Goal: Information Seeking & Learning: Learn about a topic

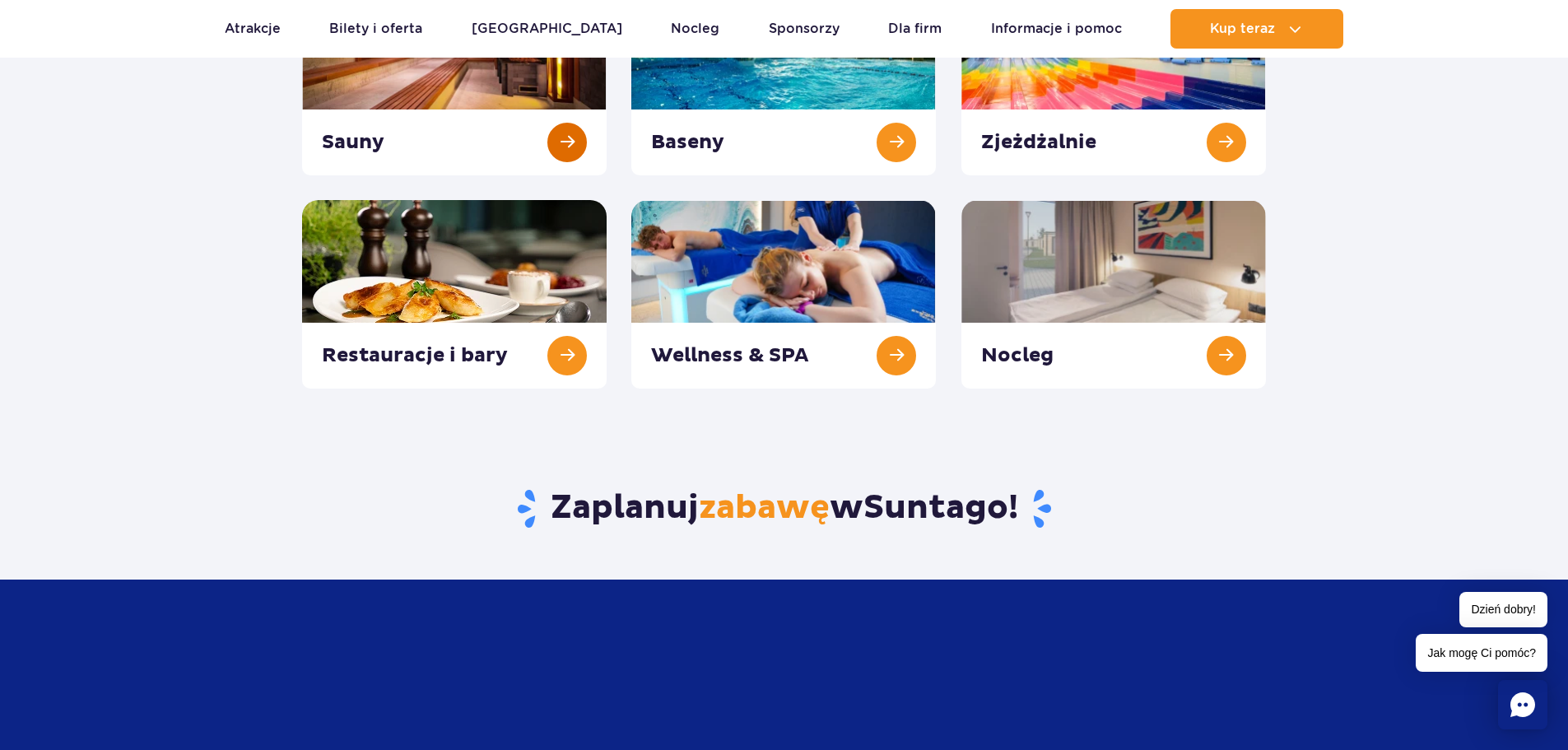
scroll to position [165, 0]
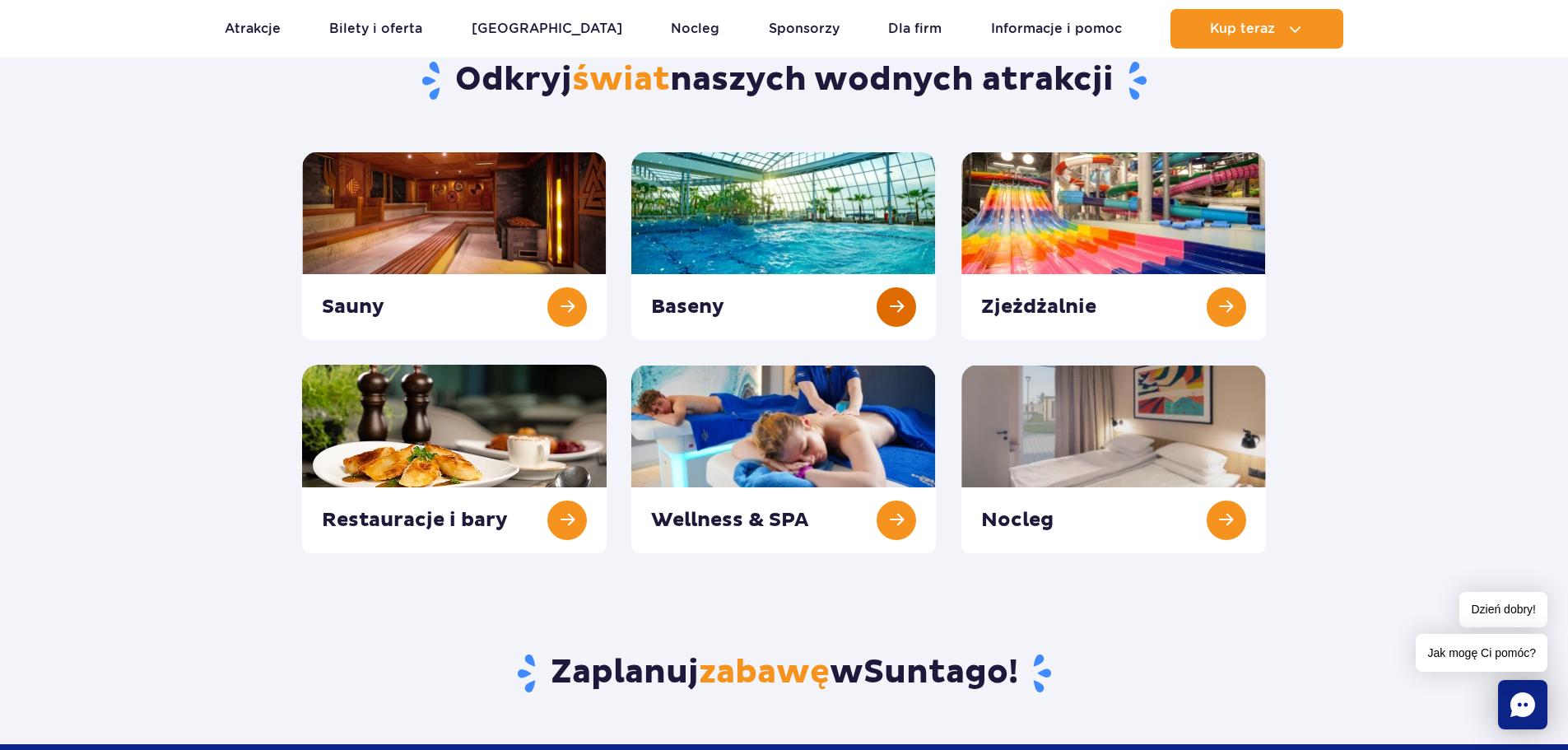
click at [865, 218] on link at bounding box center [783, 245] width 304 height 189
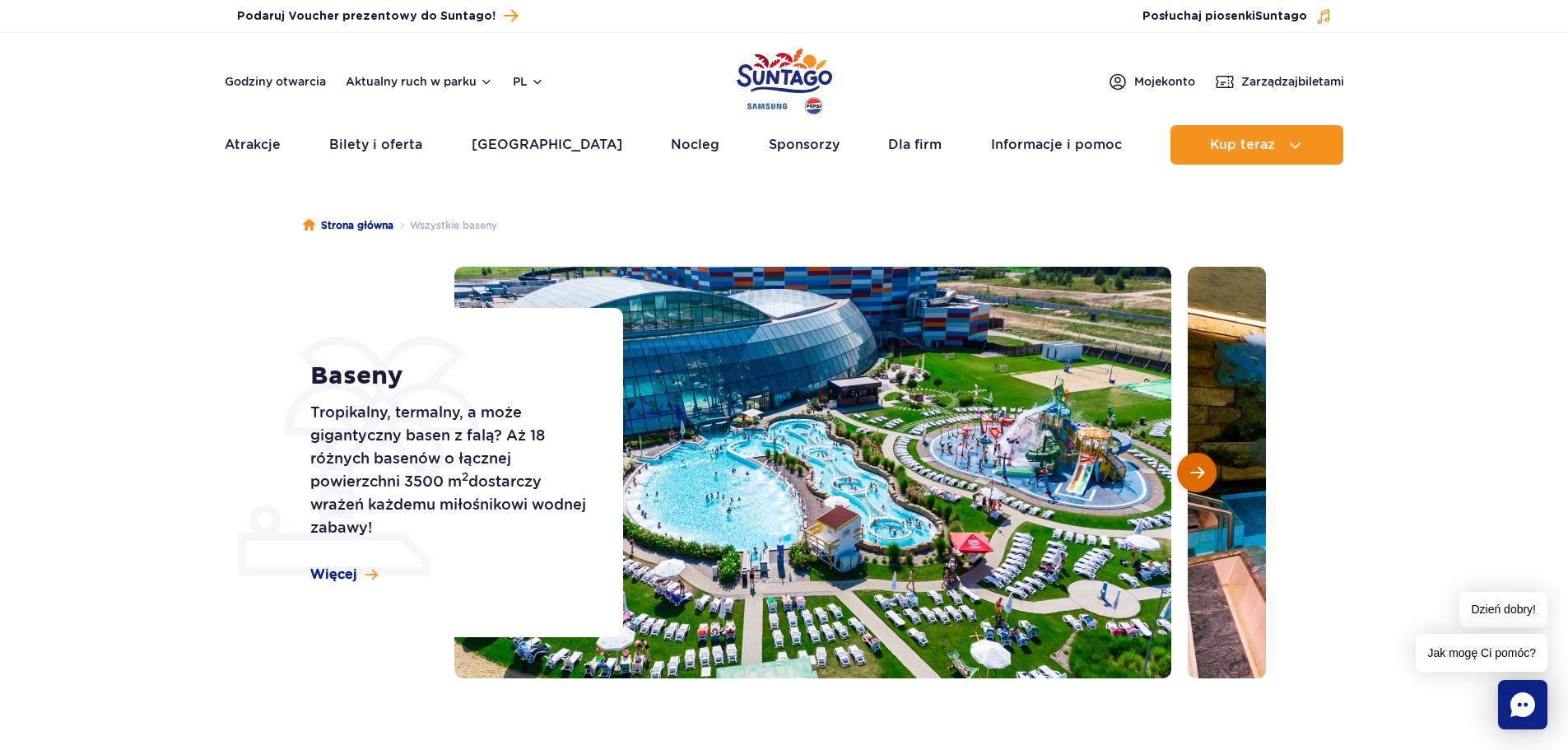
click at [1197, 466] on span "Następny slajd" at bounding box center [1197, 472] width 14 height 15
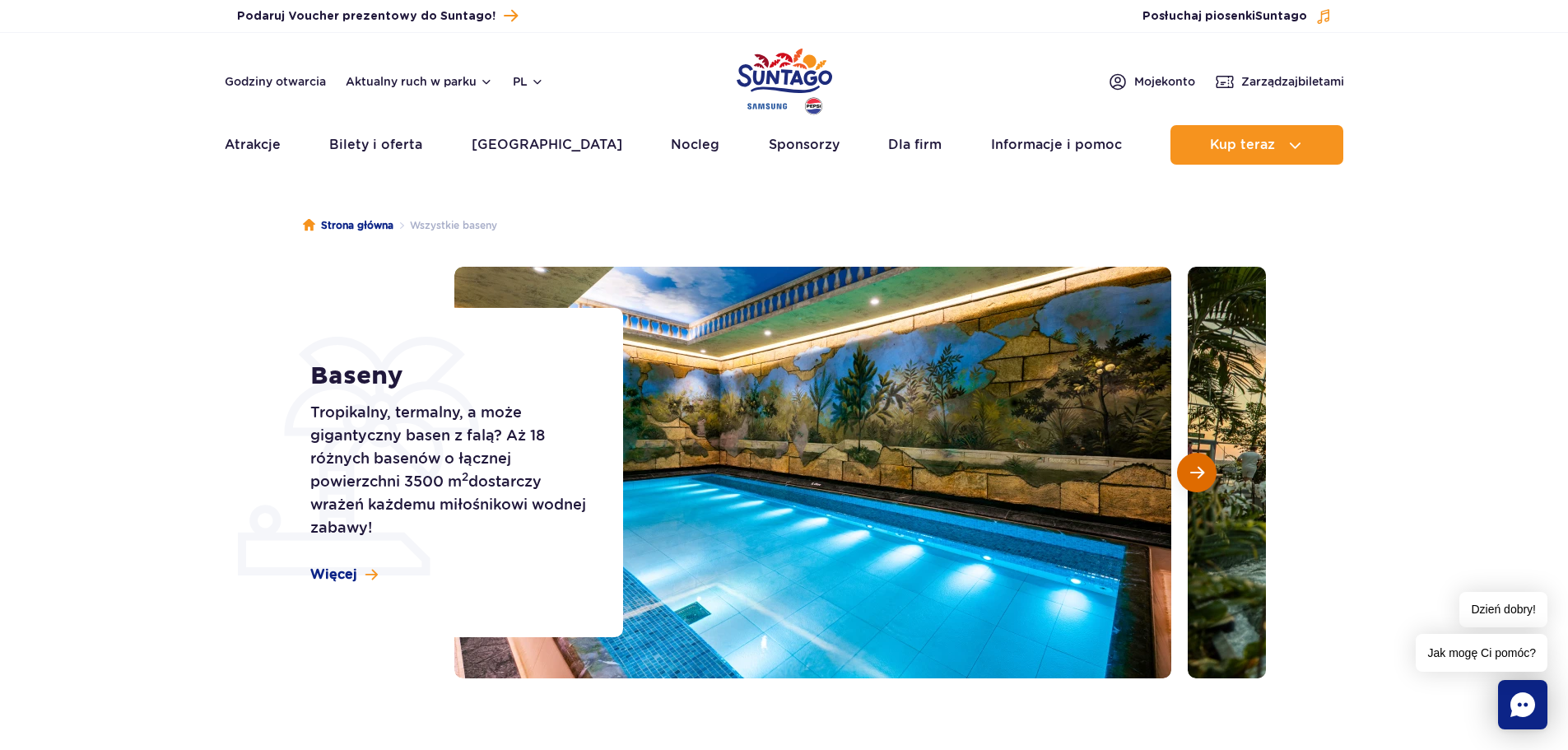
click at [1198, 466] on span "Następny slajd" at bounding box center [1197, 472] width 14 height 15
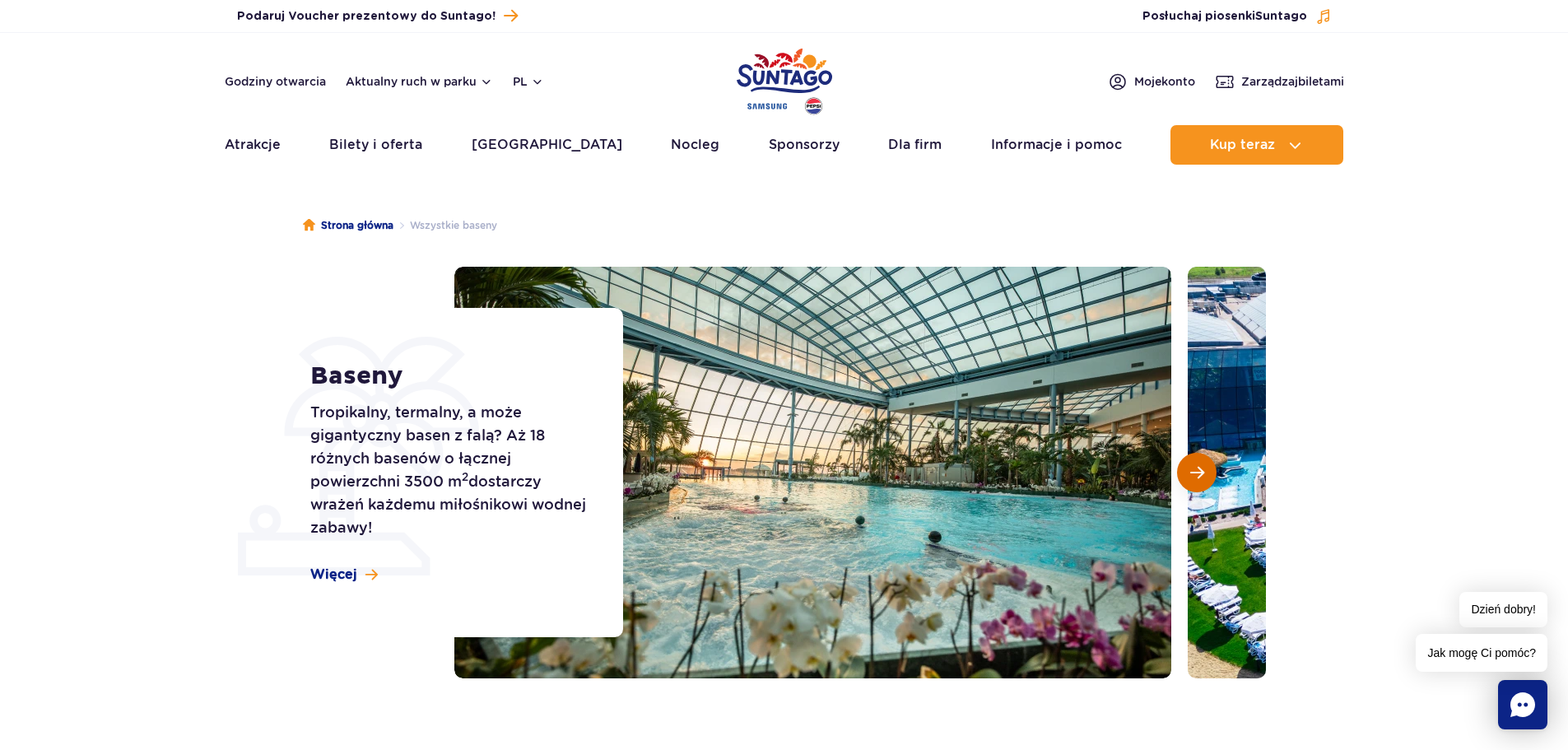
click at [1198, 466] on span "Następny slajd" at bounding box center [1197, 472] width 14 height 15
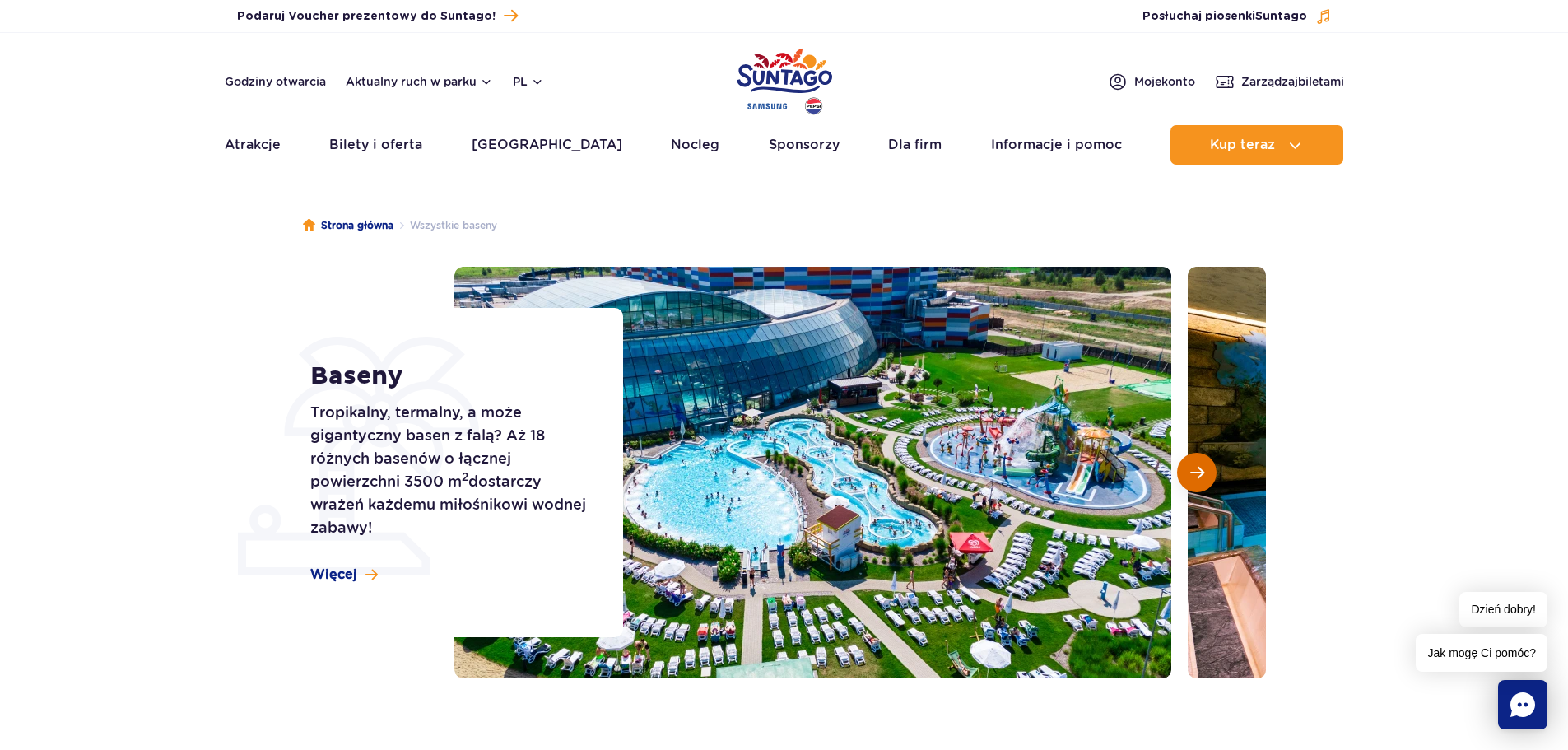
click at [1197, 469] on span "Następny slajd" at bounding box center [1197, 472] width 14 height 15
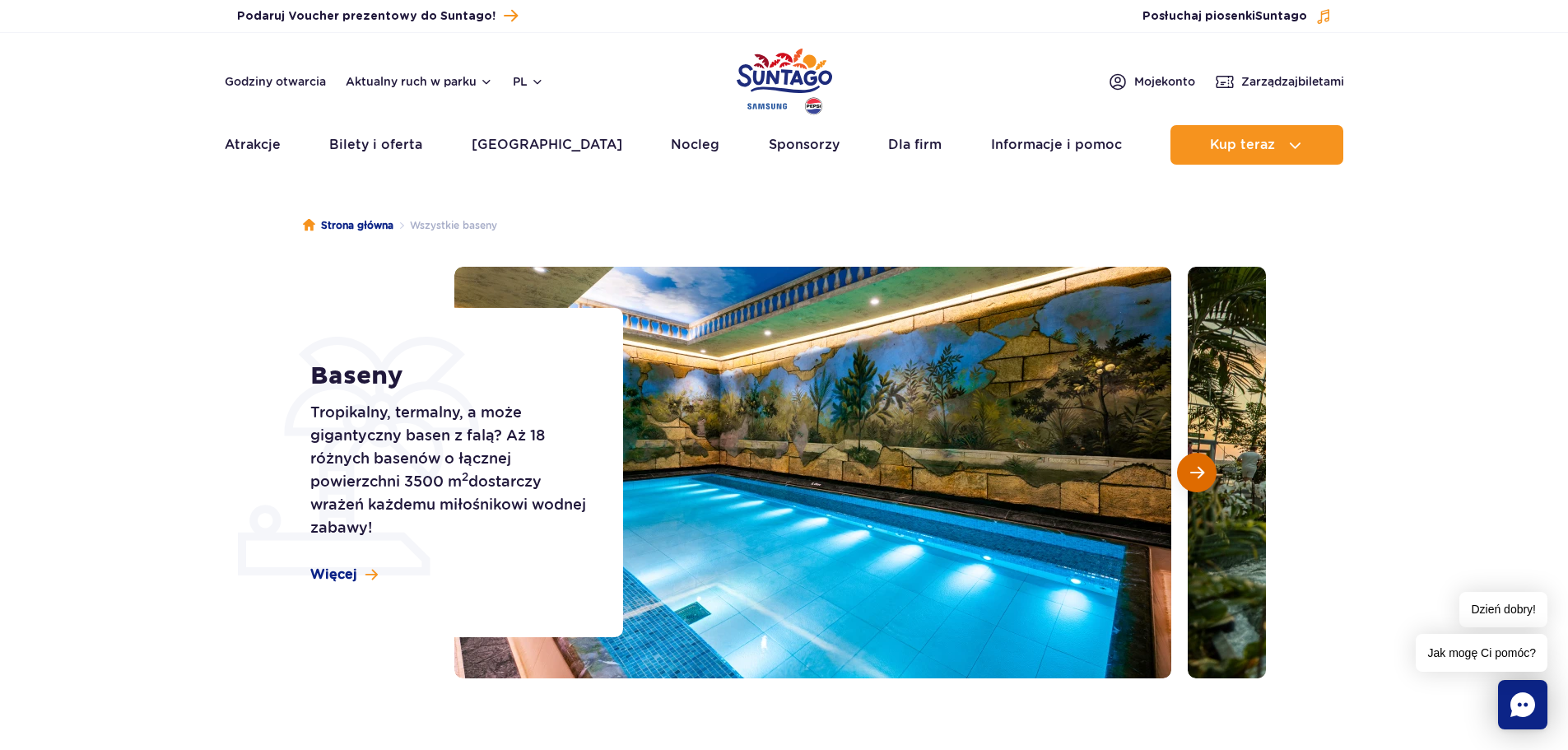
click at [1197, 469] on span "Następny slajd" at bounding box center [1197, 472] width 14 height 15
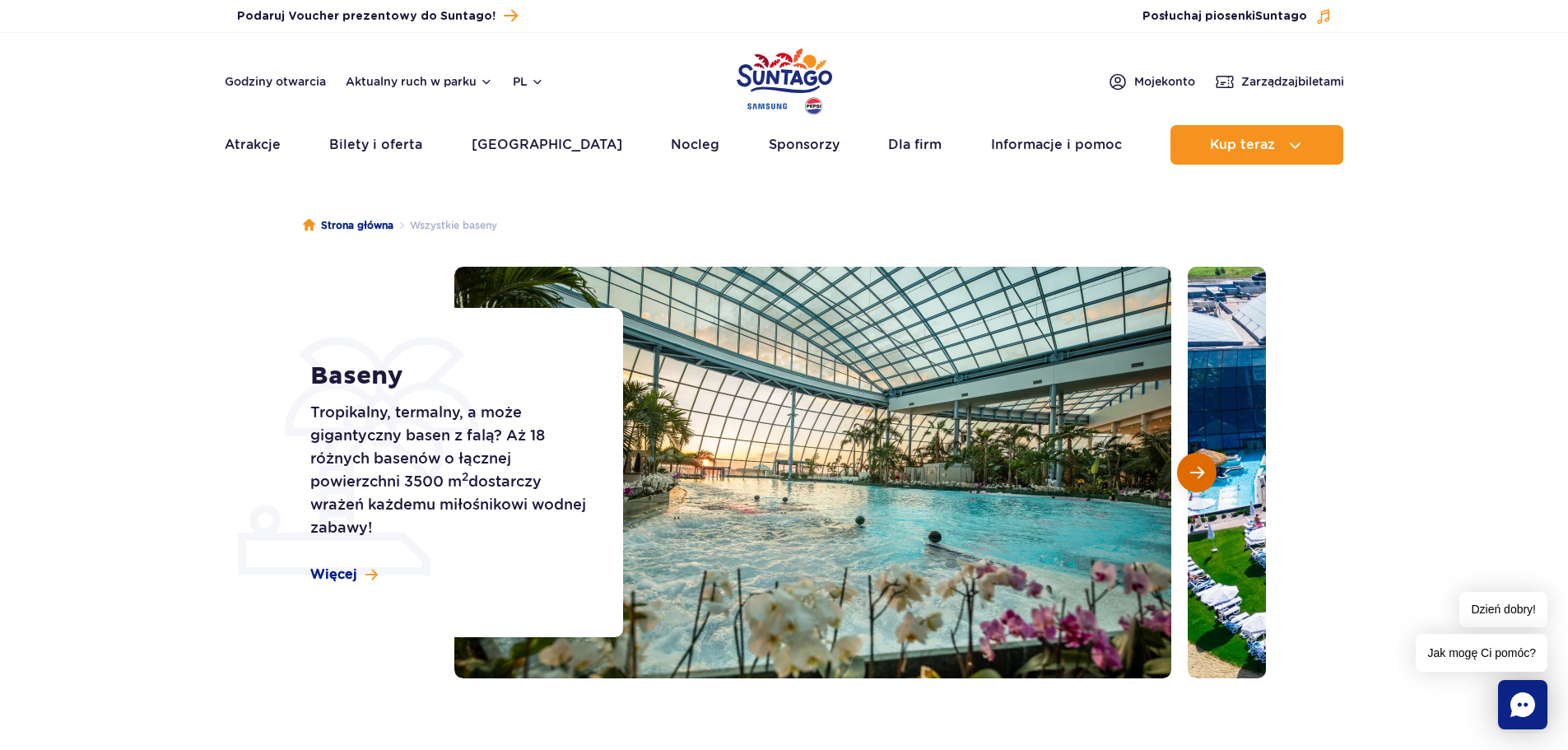
click at [1197, 469] on span "Następny slajd" at bounding box center [1197, 472] width 14 height 15
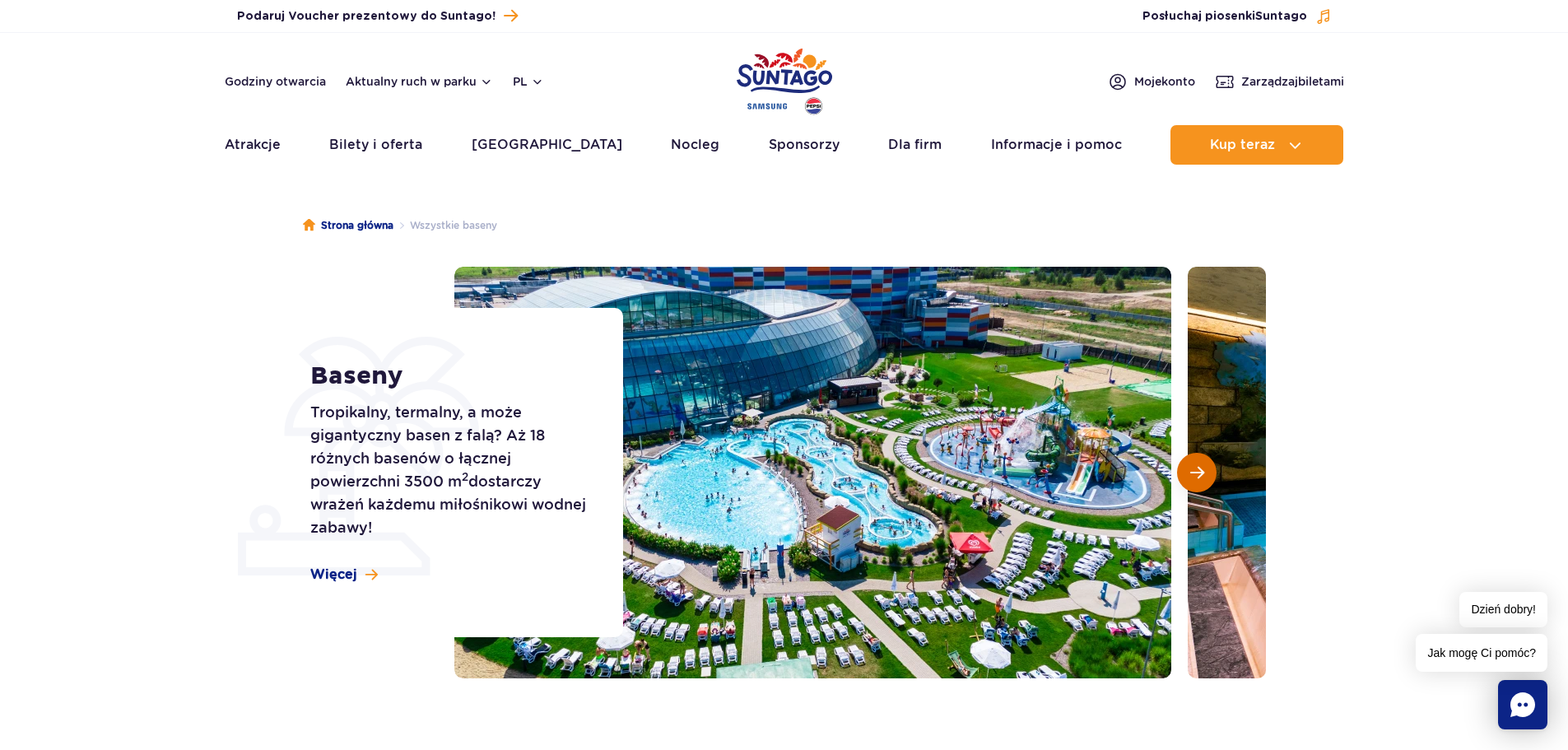
click at [1196, 471] on span "Następny slajd" at bounding box center [1197, 472] width 14 height 15
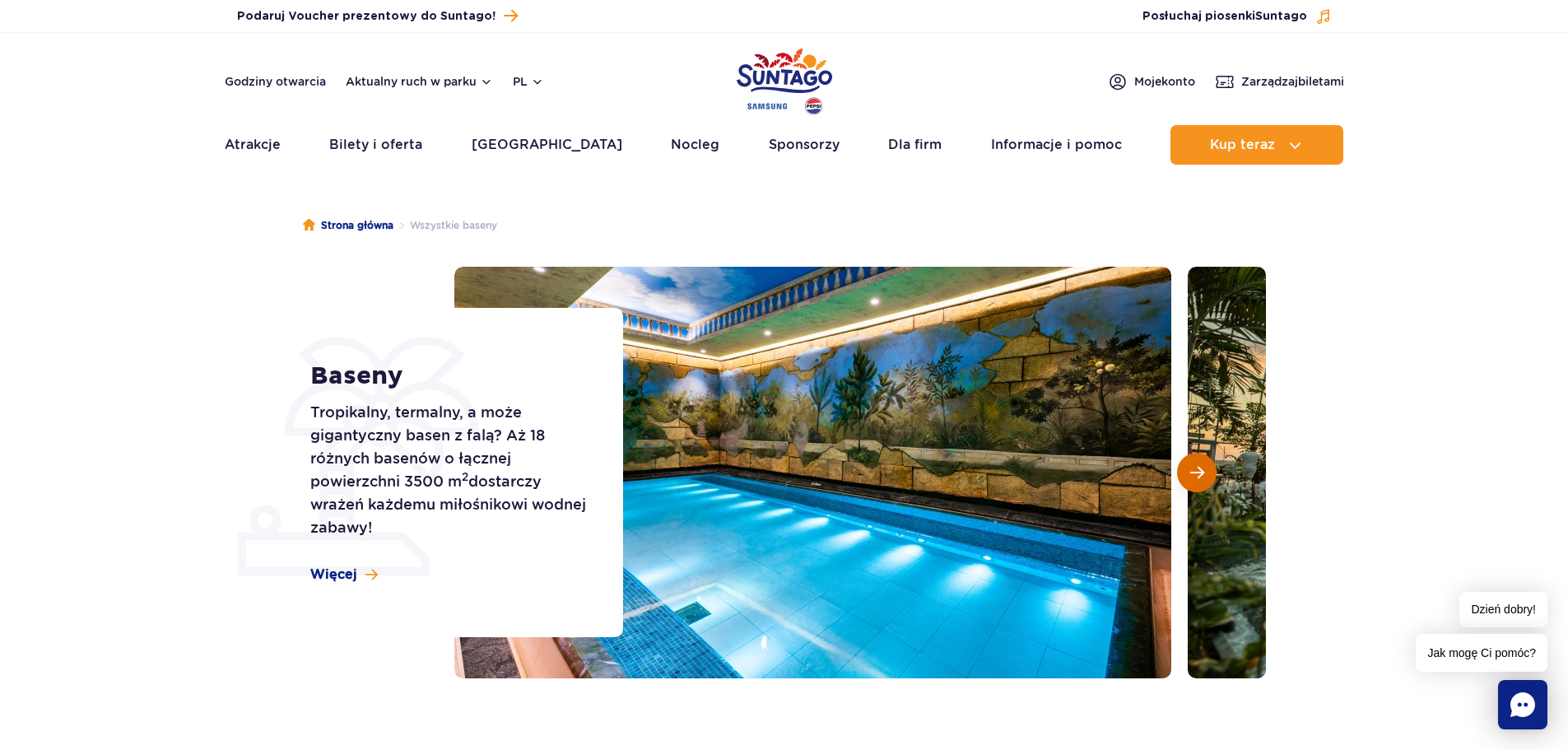
click at [1196, 471] on span "Następny slajd" at bounding box center [1197, 472] width 14 height 15
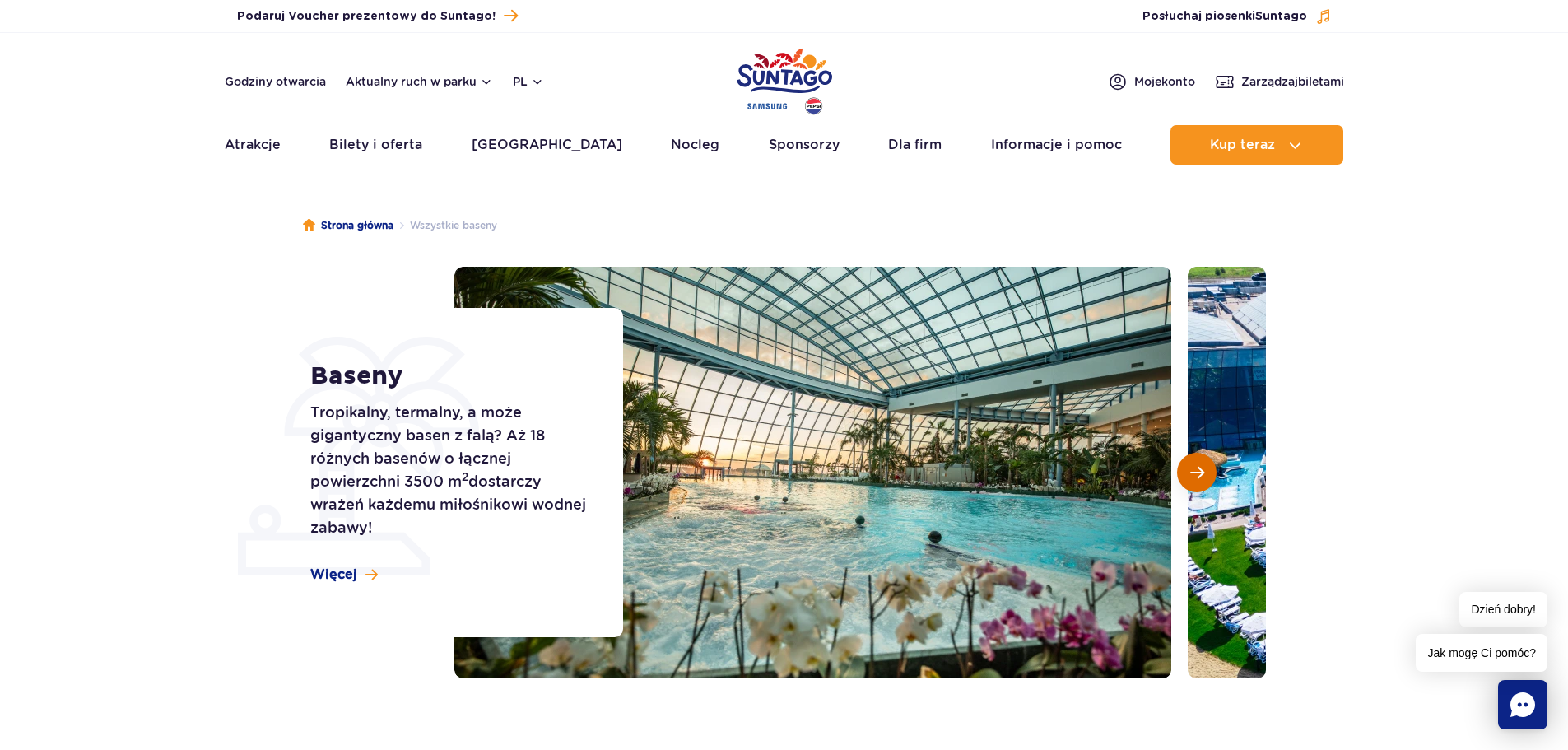
click at [1196, 471] on span "Następny slajd" at bounding box center [1197, 472] width 14 height 15
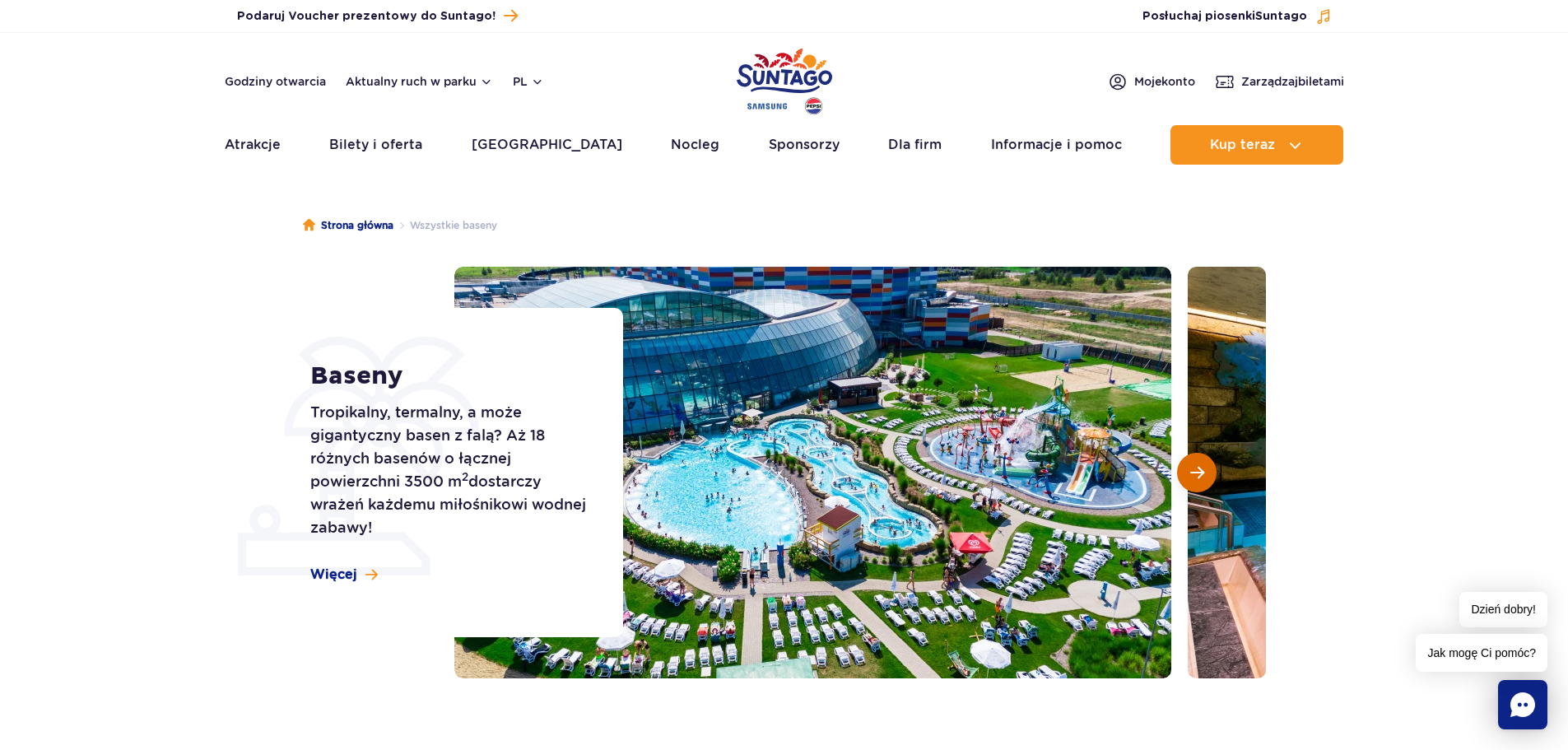
click at [1206, 477] on button "Następny slajd" at bounding box center [1197, 473] width 40 height 40
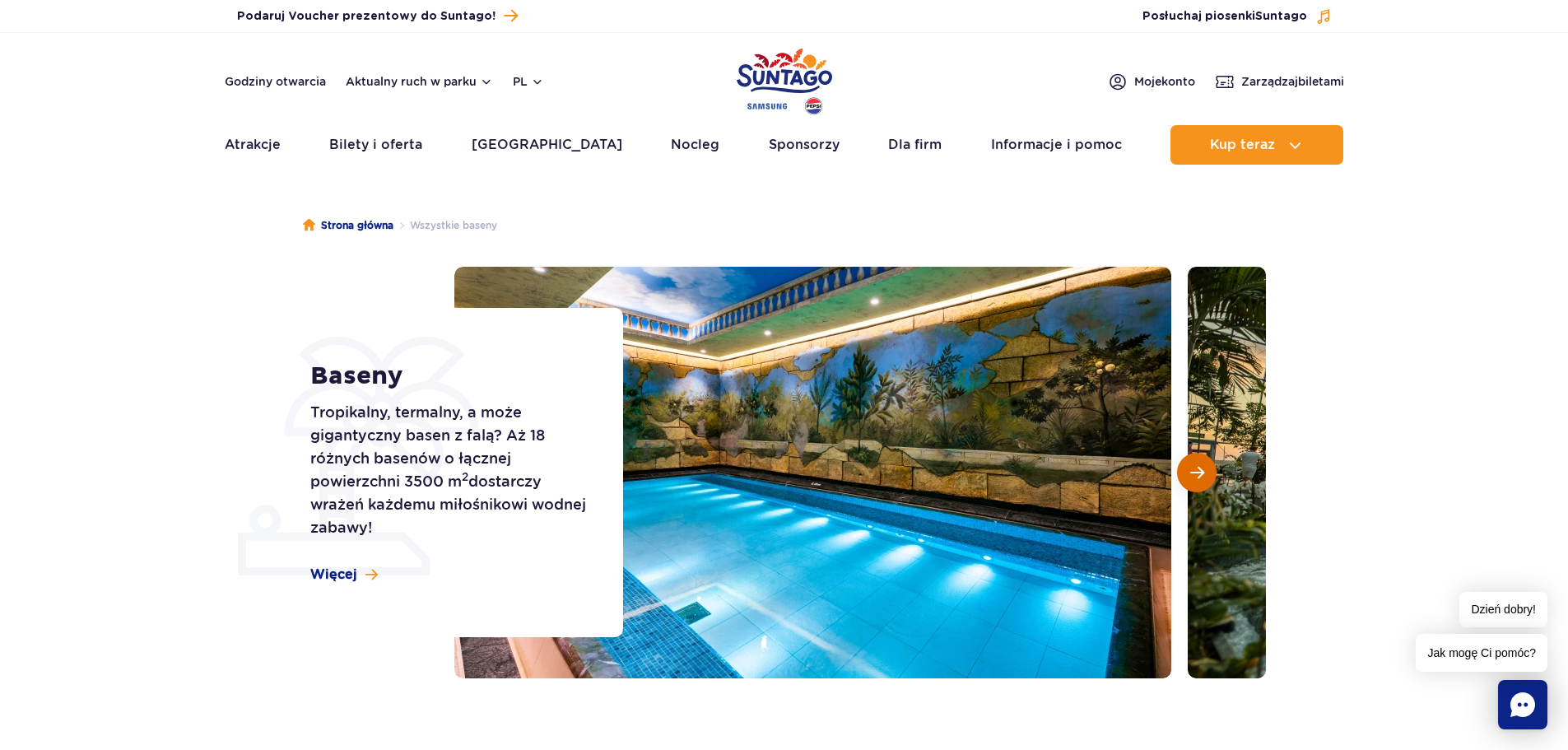
click at [1206, 477] on button "Następny slajd" at bounding box center [1197, 473] width 40 height 40
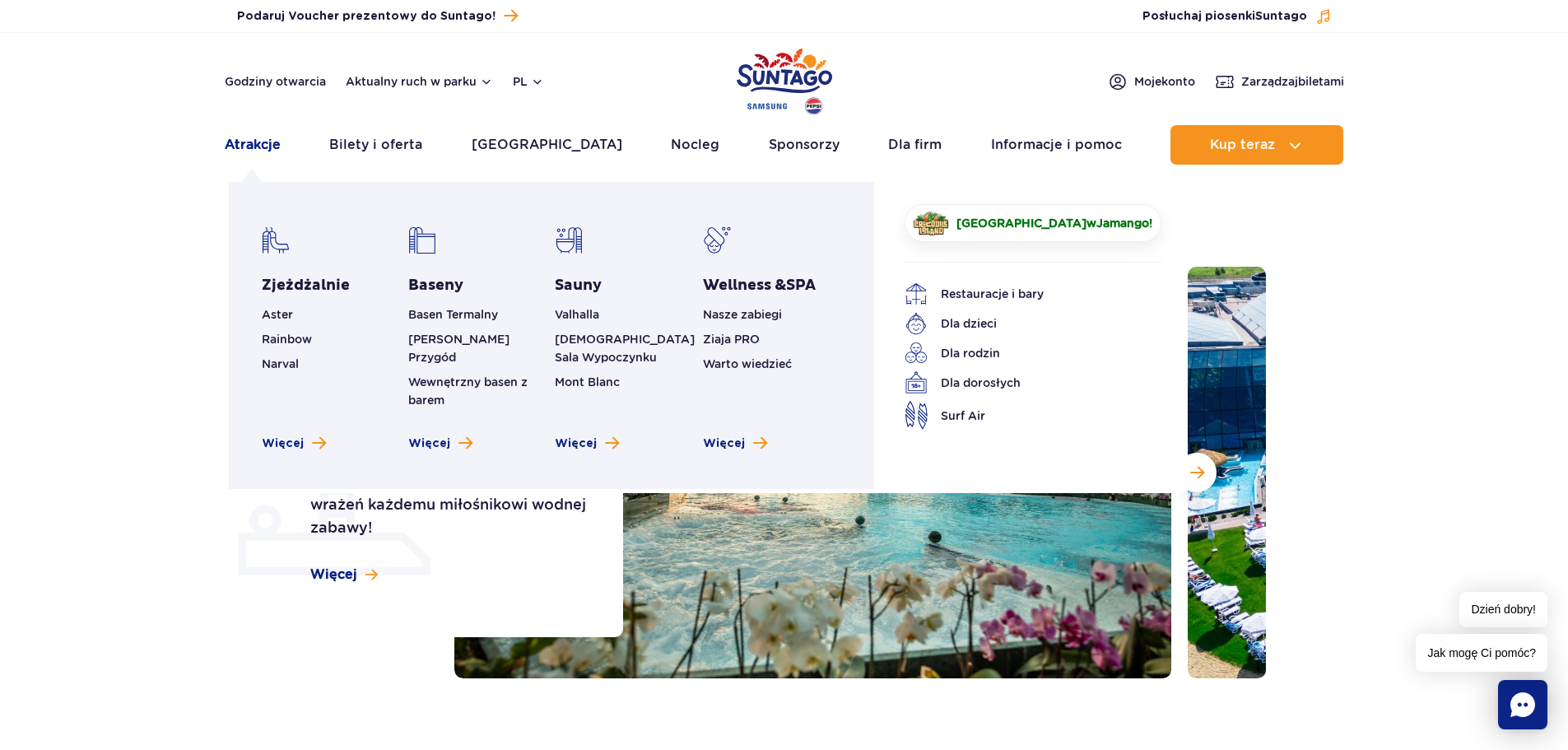
click at [261, 149] on link "Atrakcje" at bounding box center [252, 145] width 56 height 40
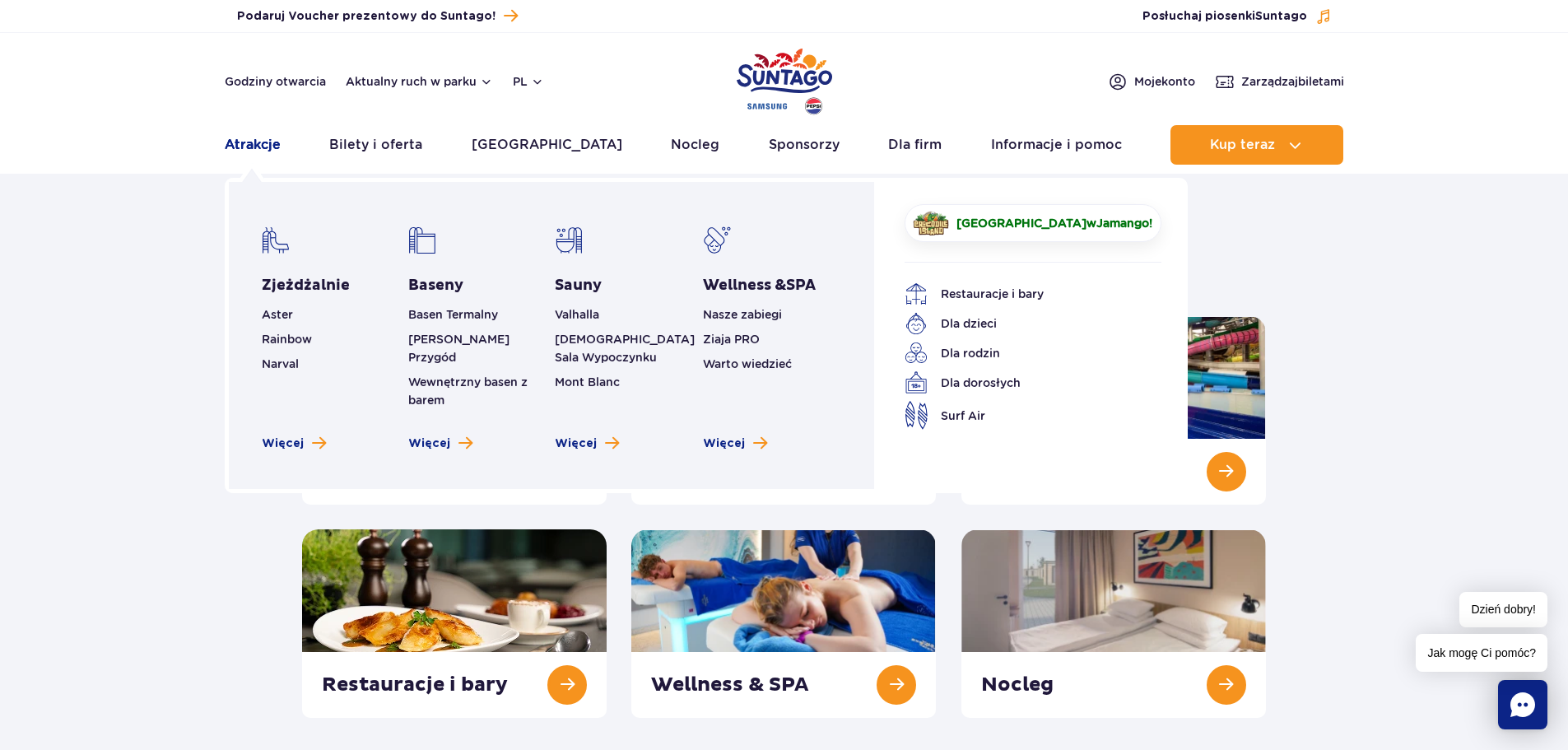
click at [242, 150] on link "Atrakcje" at bounding box center [252, 145] width 56 height 40
click at [246, 142] on link "Atrakcje" at bounding box center [252, 145] width 56 height 40
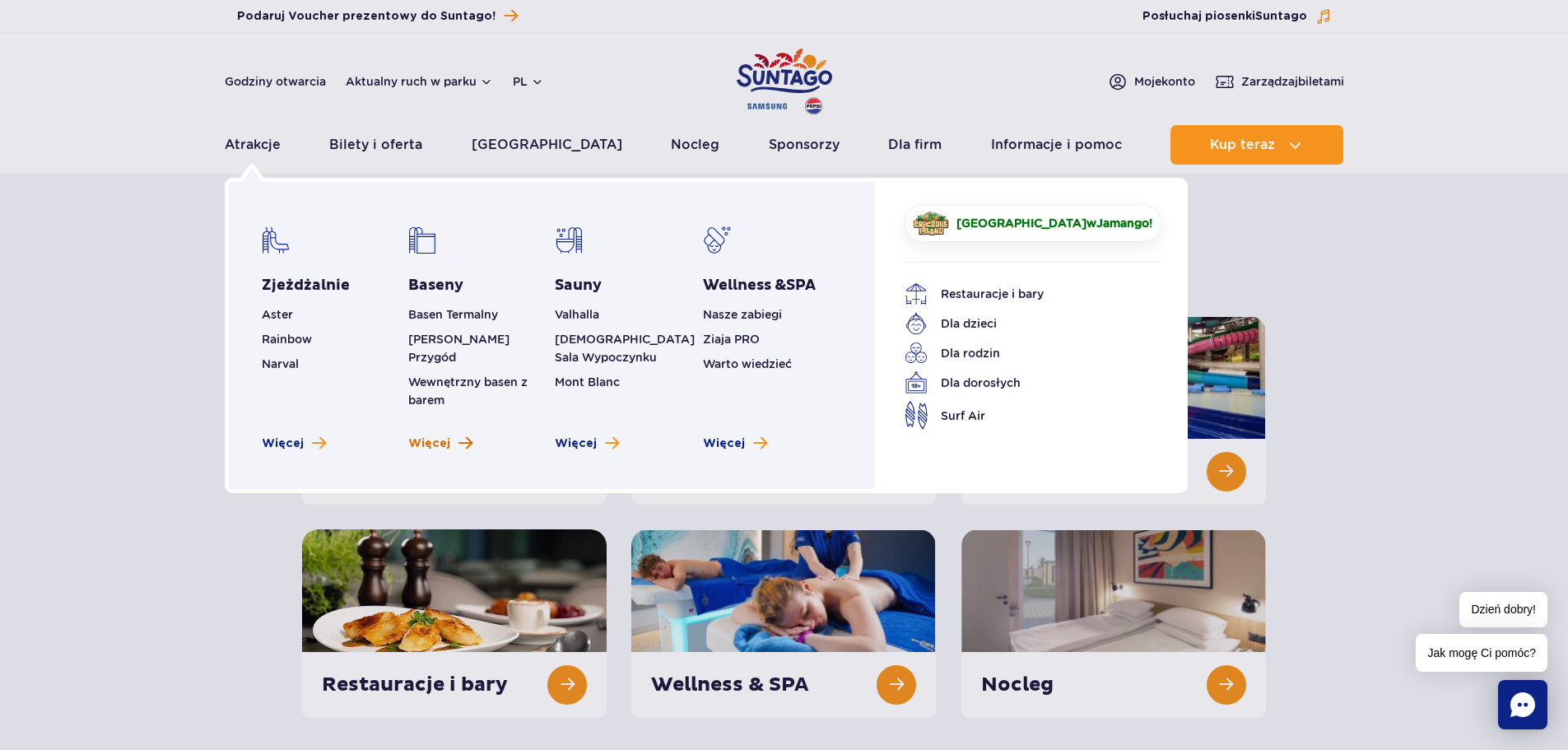
click at [432, 436] on span "Więcej" at bounding box center [429, 444] width 42 height 17
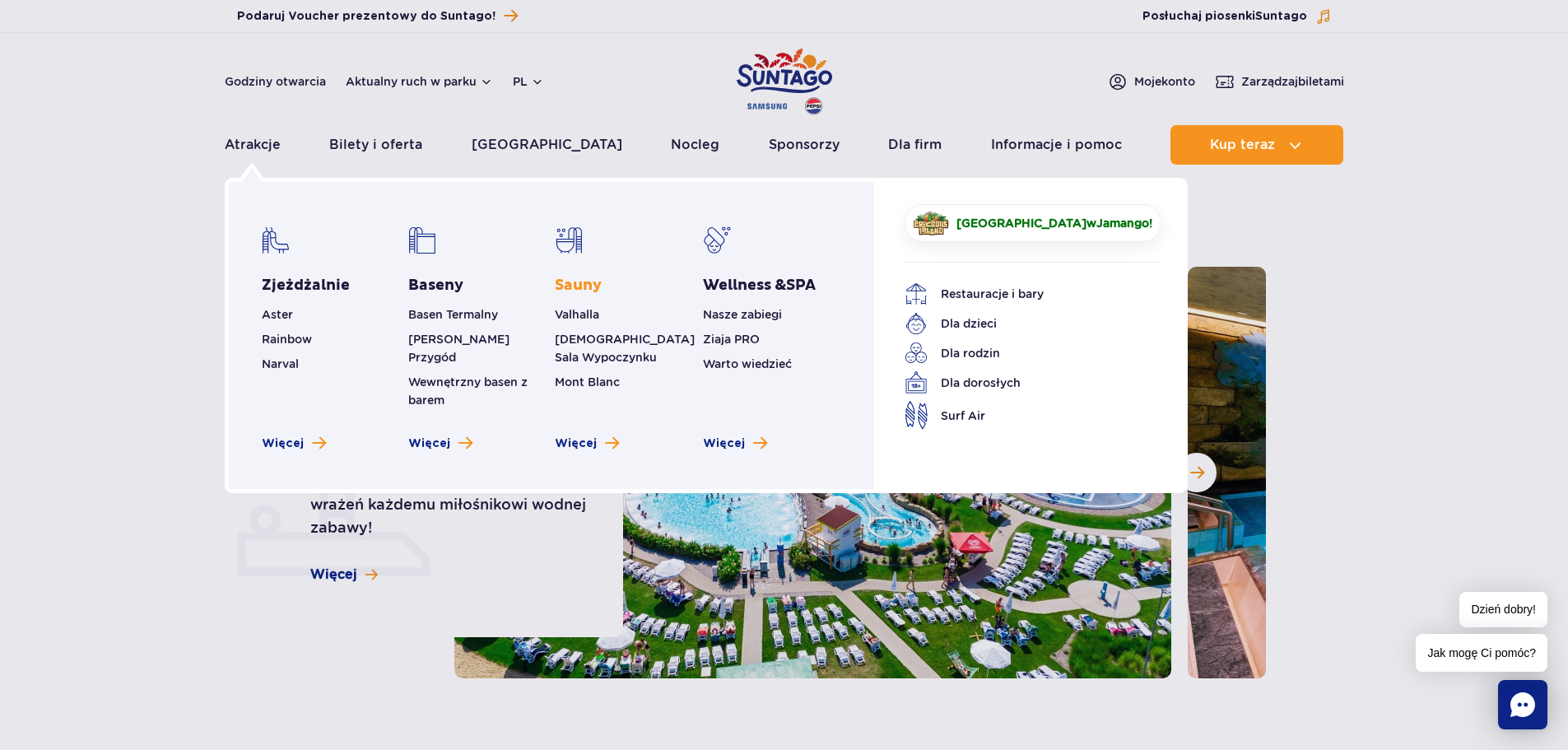
click at [574, 284] on link "Sauny" at bounding box center [578, 286] width 47 height 20
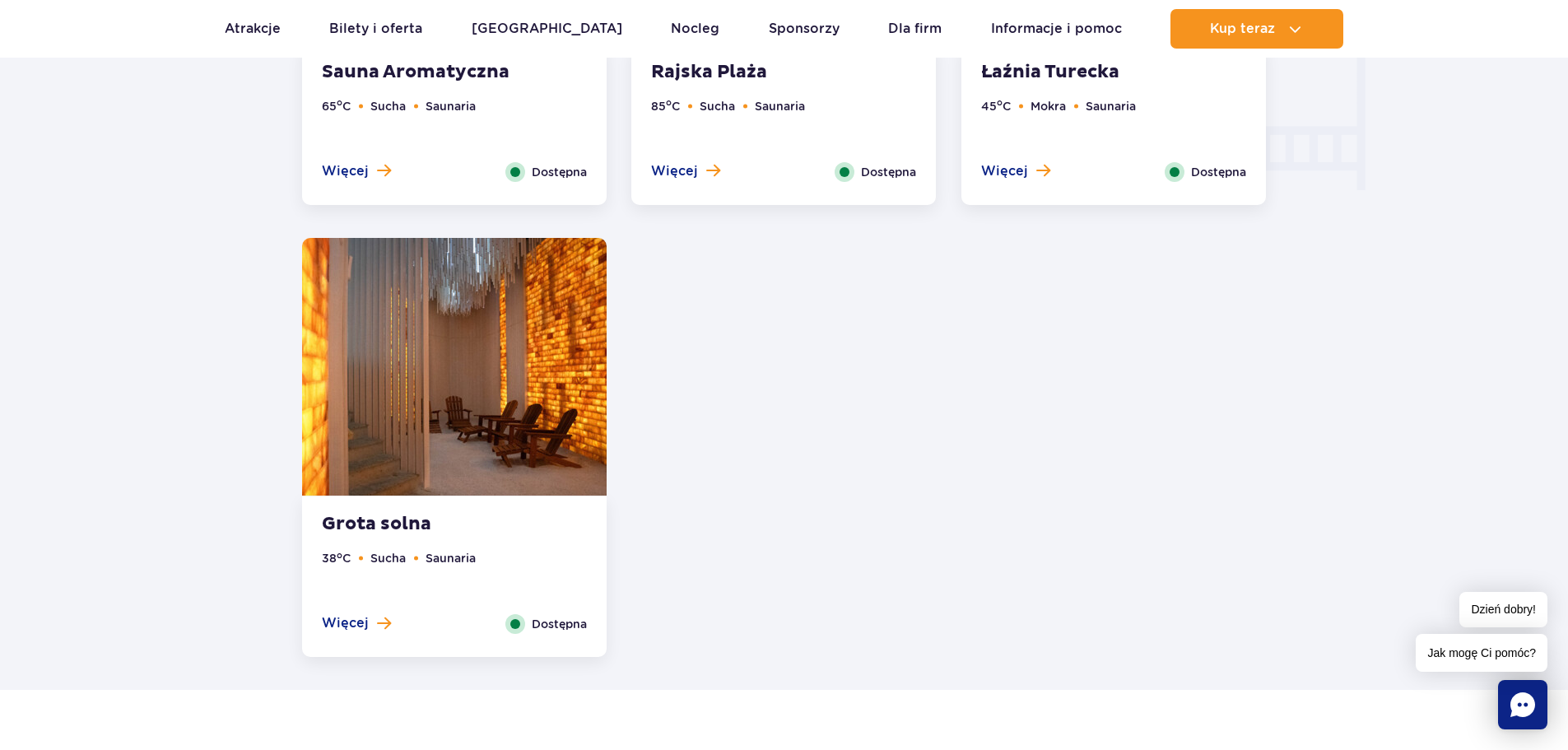
scroll to position [1729, 0]
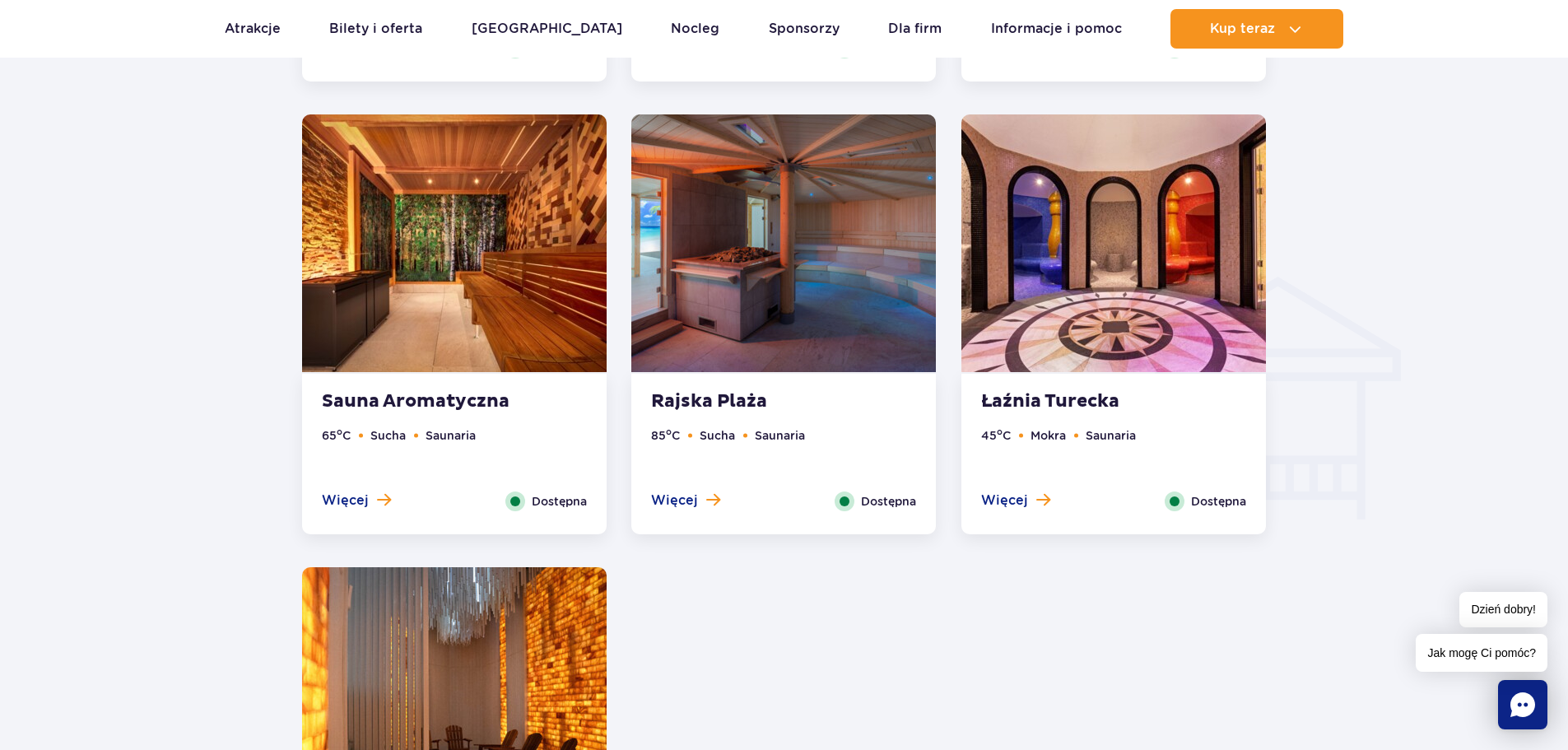
click at [1097, 303] on img at bounding box center [1113, 244] width 304 height 258
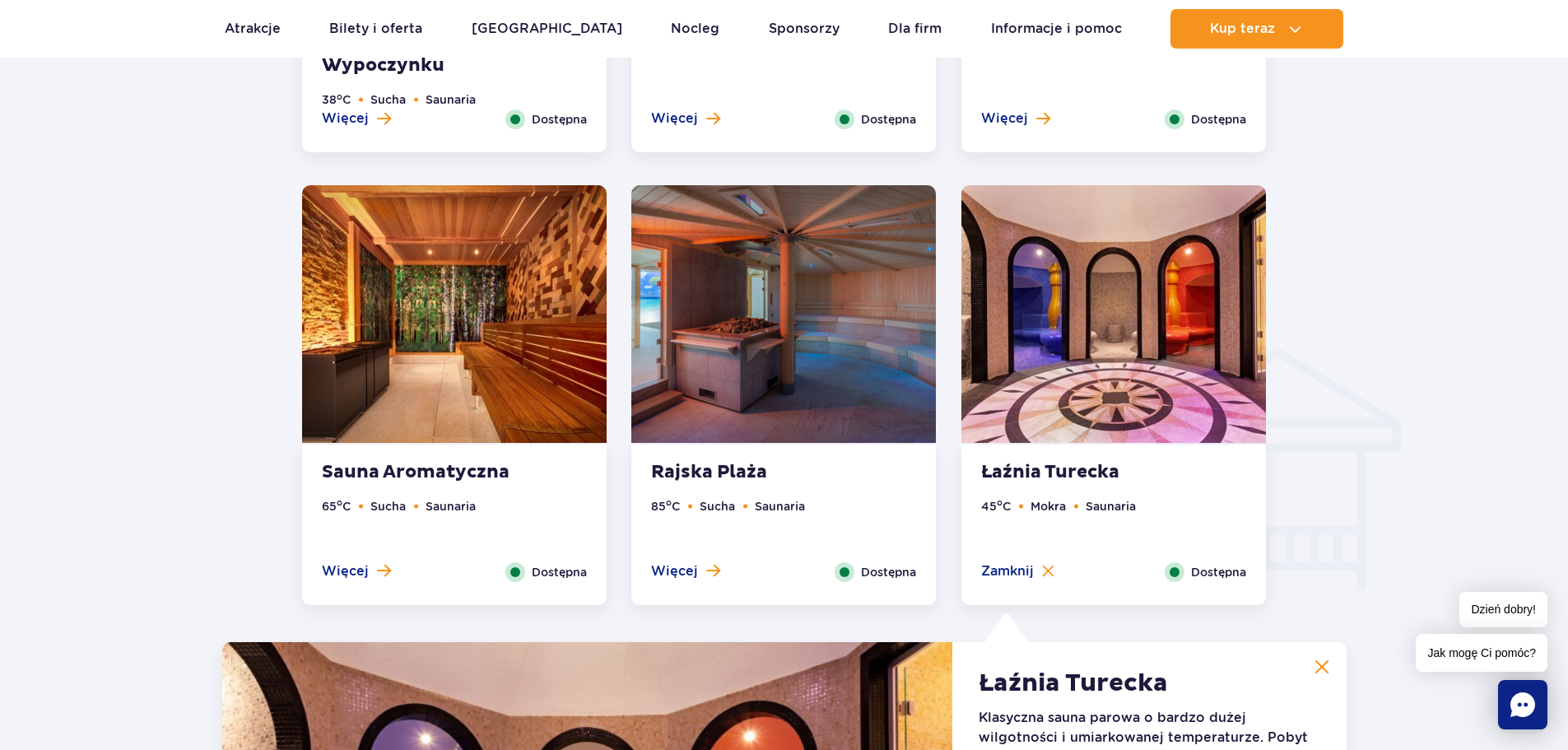
scroll to position [1707, 0]
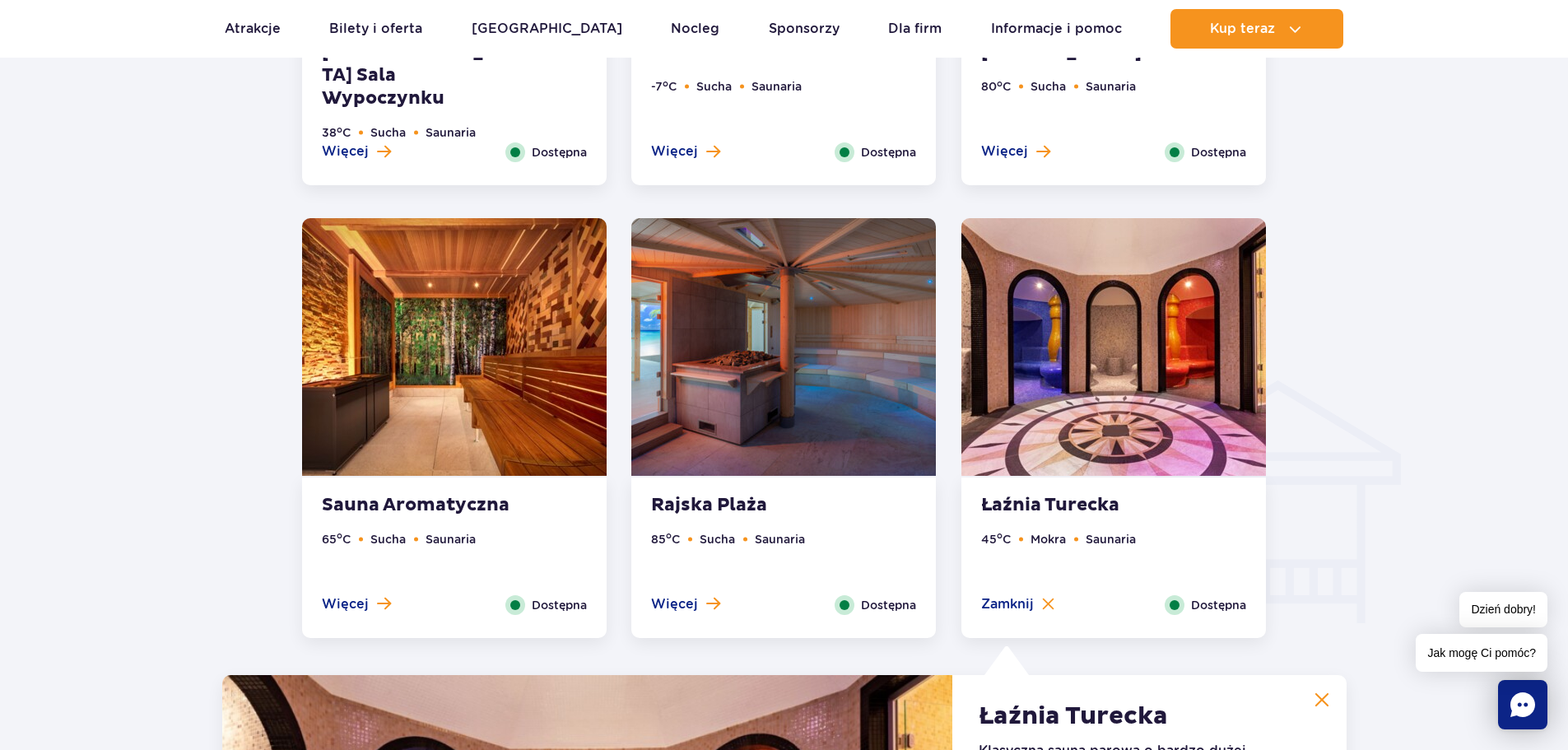
click at [822, 382] on img at bounding box center [783, 347] width 304 height 258
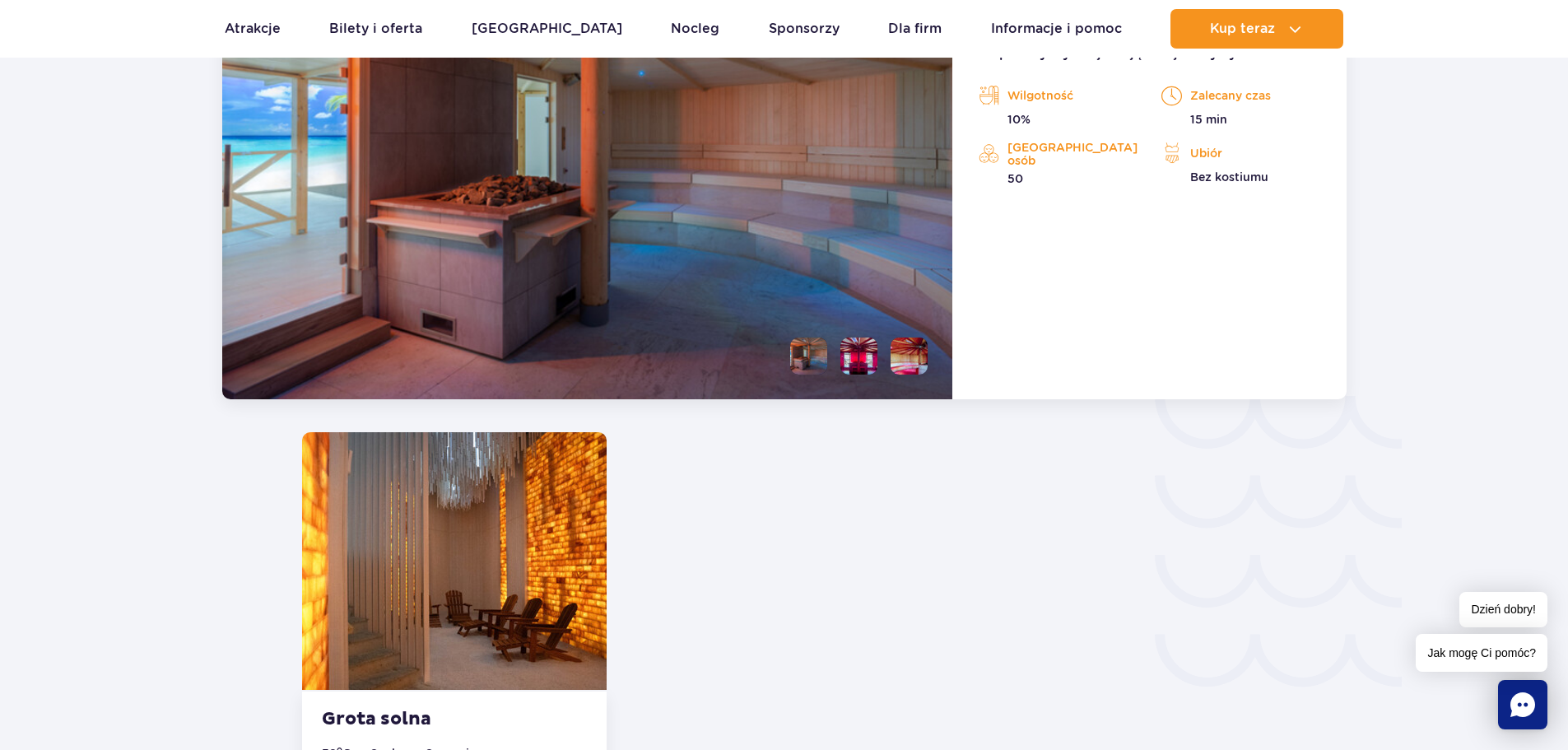
scroll to position [2448, 0]
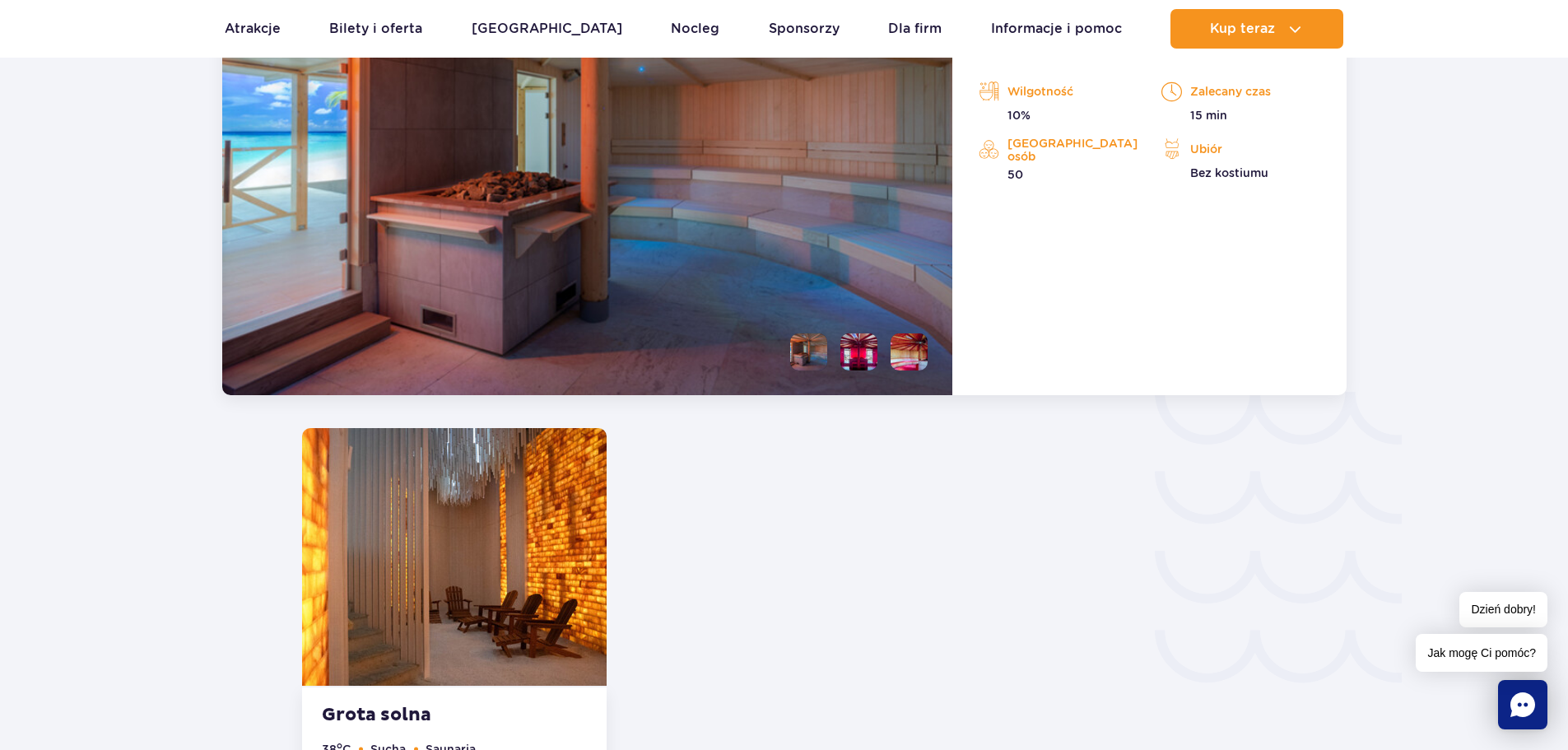
click at [819, 355] on li at bounding box center [808, 352] width 37 height 37
click at [852, 364] on li at bounding box center [859, 352] width 37 height 37
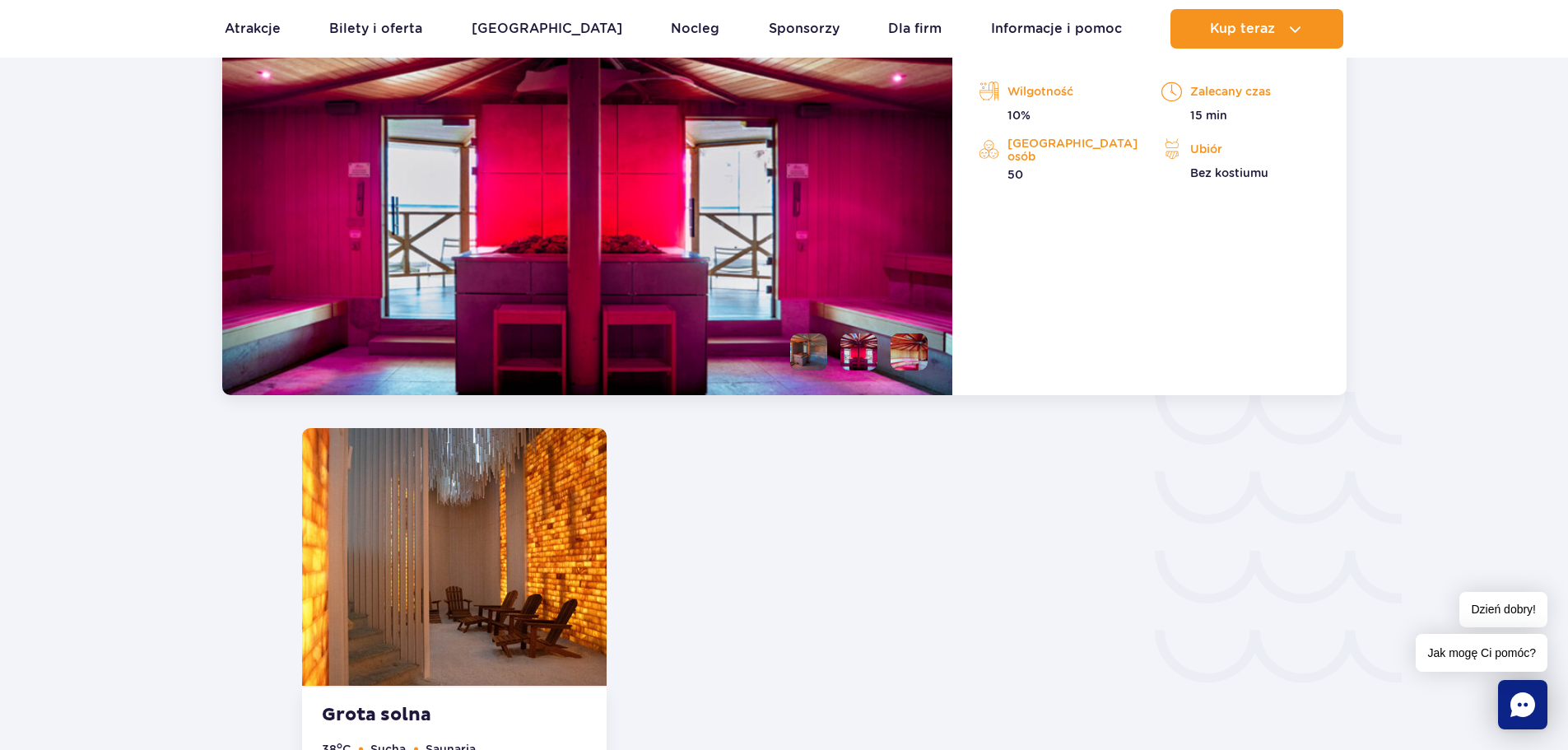
click at [900, 363] on li at bounding box center [909, 352] width 37 height 37
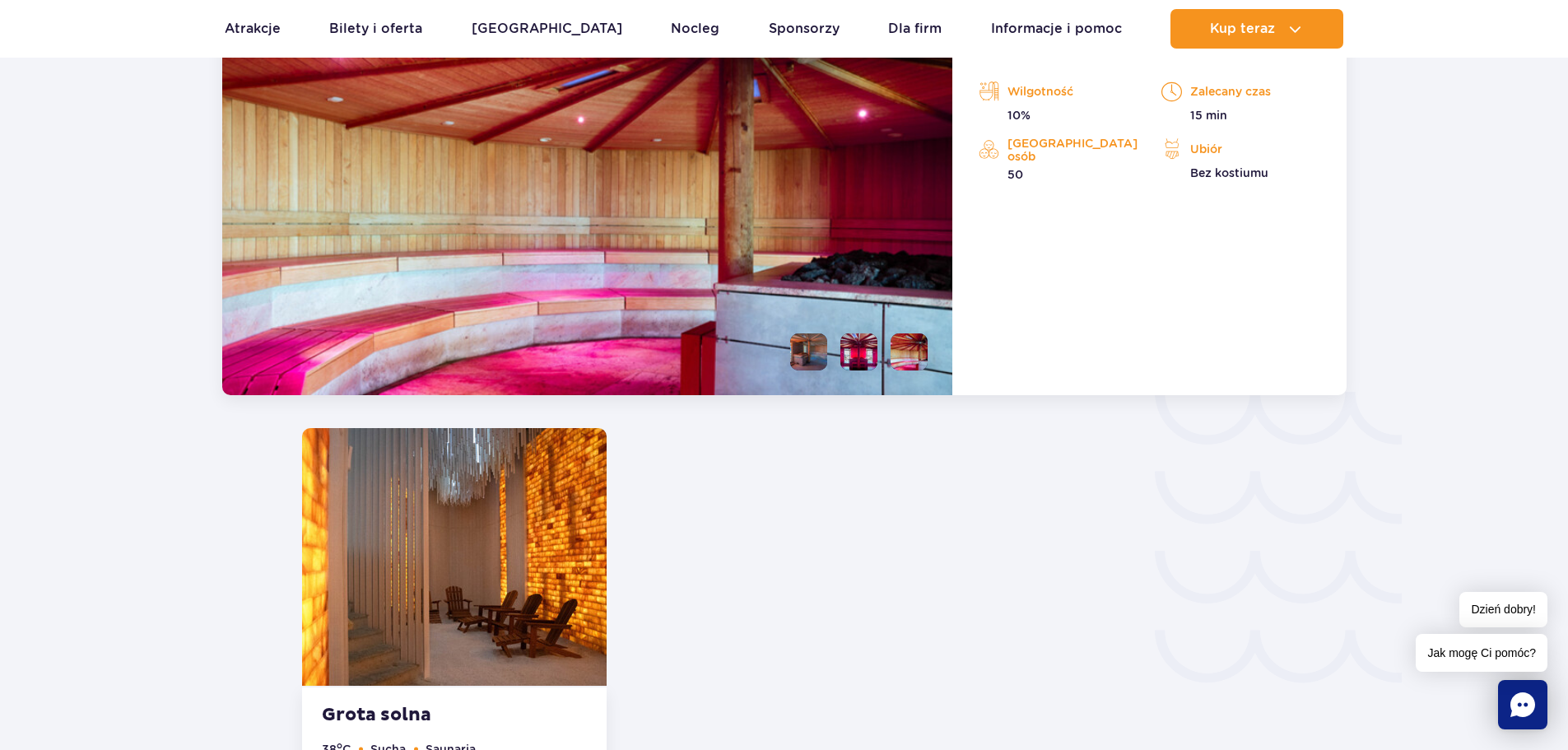
click at [849, 354] on li at bounding box center [859, 352] width 37 height 37
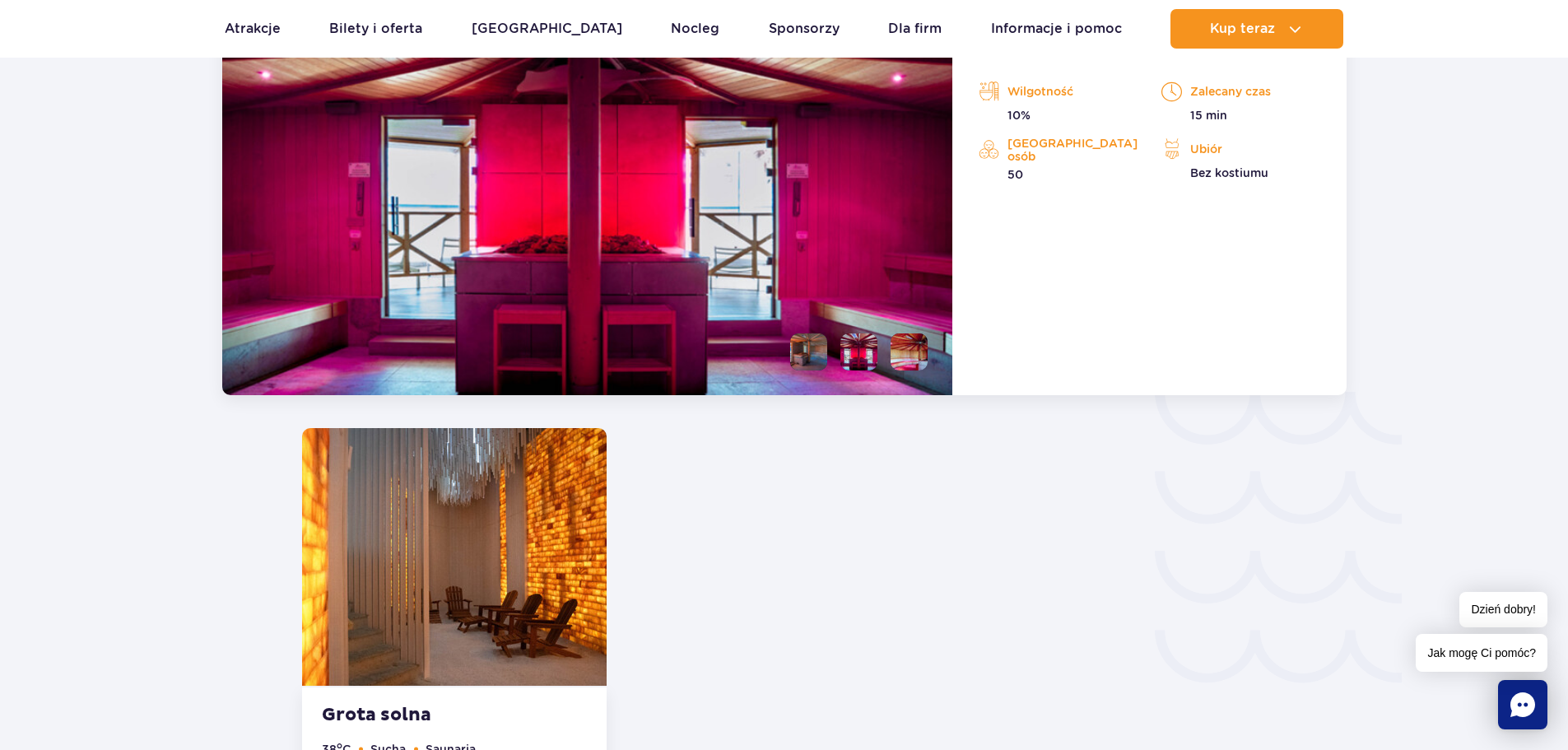
click at [817, 353] on li at bounding box center [808, 352] width 37 height 37
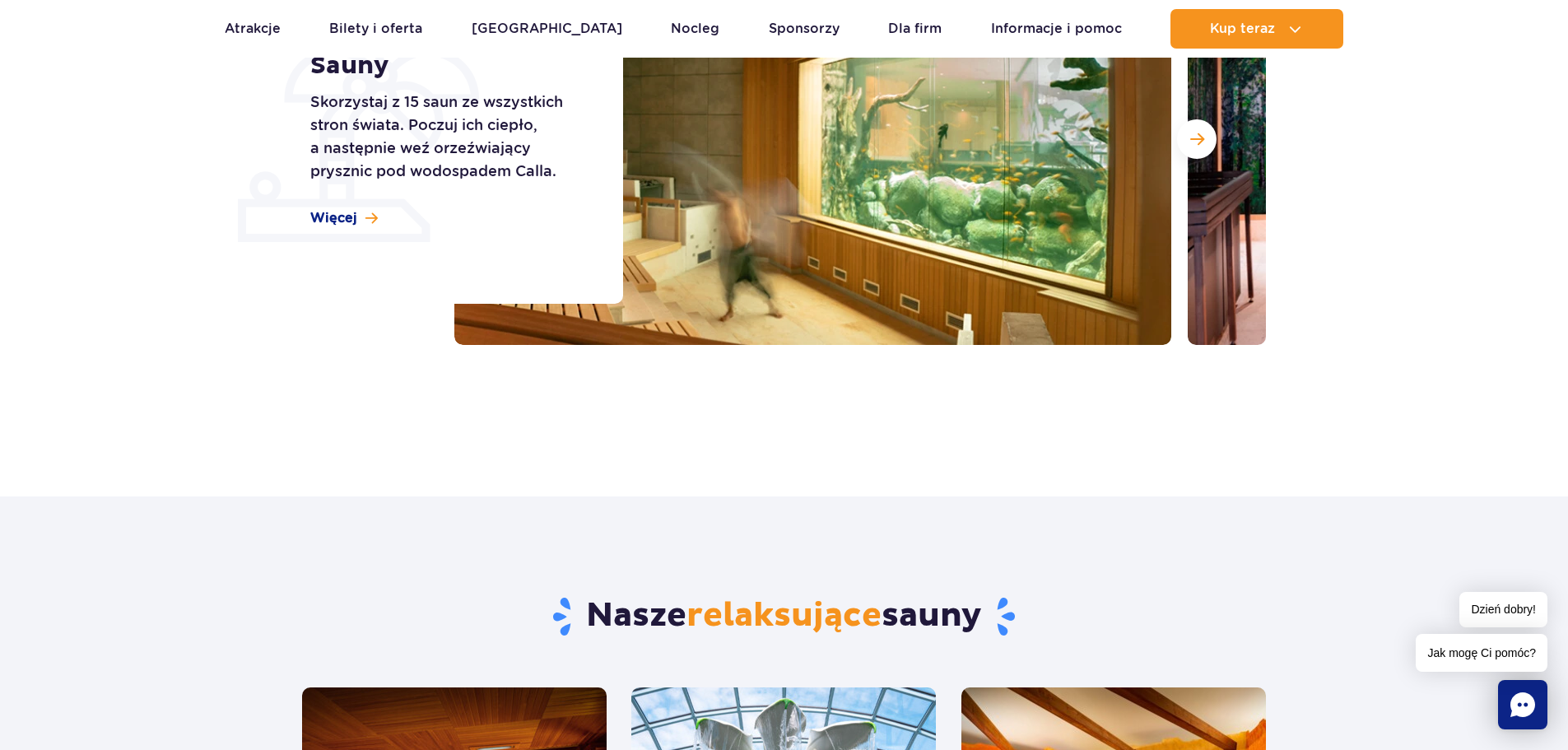
scroll to position [225, 0]
